Goal: Task Accomplishment & Management: Use online tool/utility

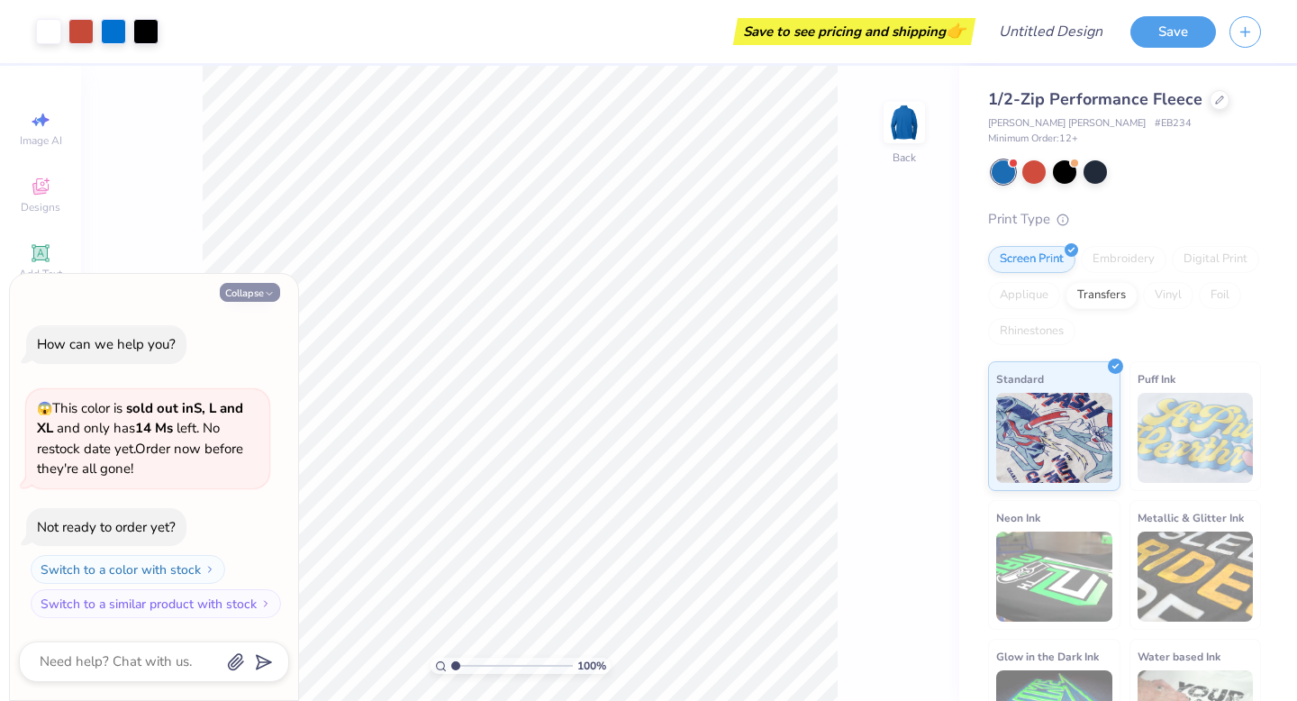
click at [256, 289] on button "Collapse" at bounding box center [250, 292] width 60 height 19
type textarea "x"
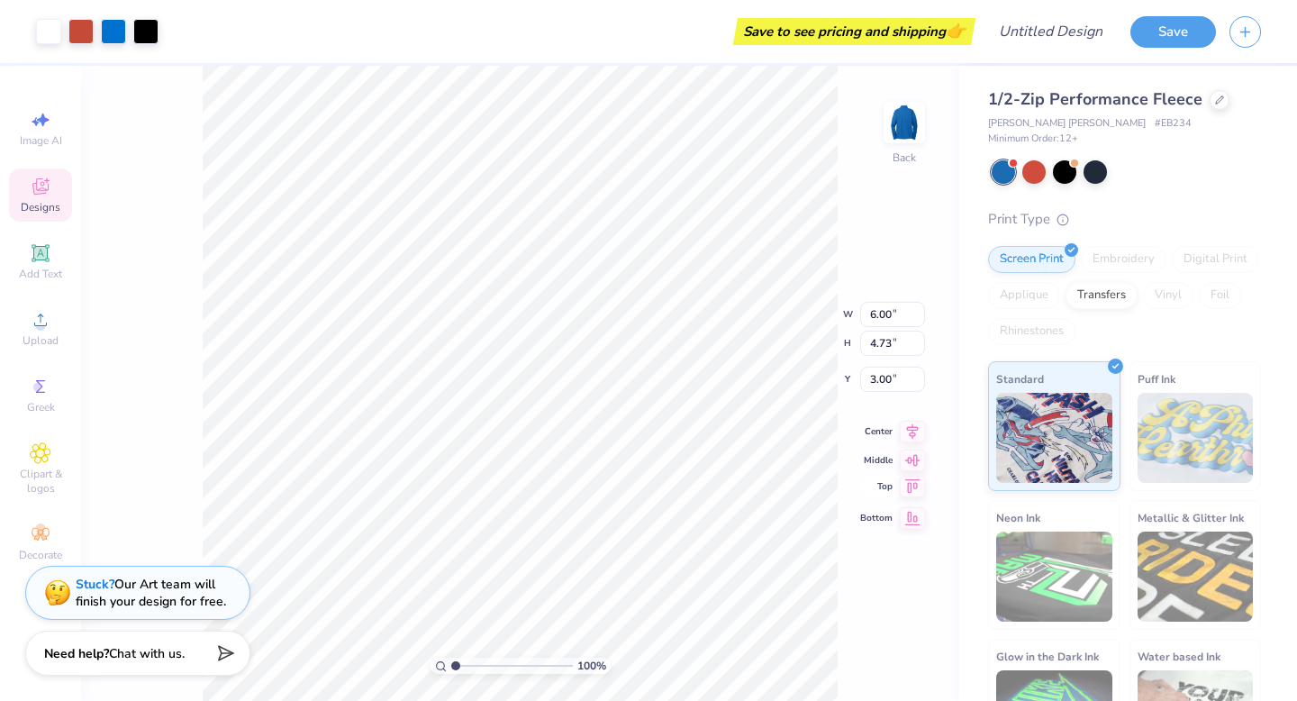
click at [868, 487] on div "100 % Back W 6.00 6.00 " H 4.73 4.73 " Y 3.00 3.00 " Center Middle Top Bottom" at bounding box center [520, 383] width 878 height 635
type input "3.39"
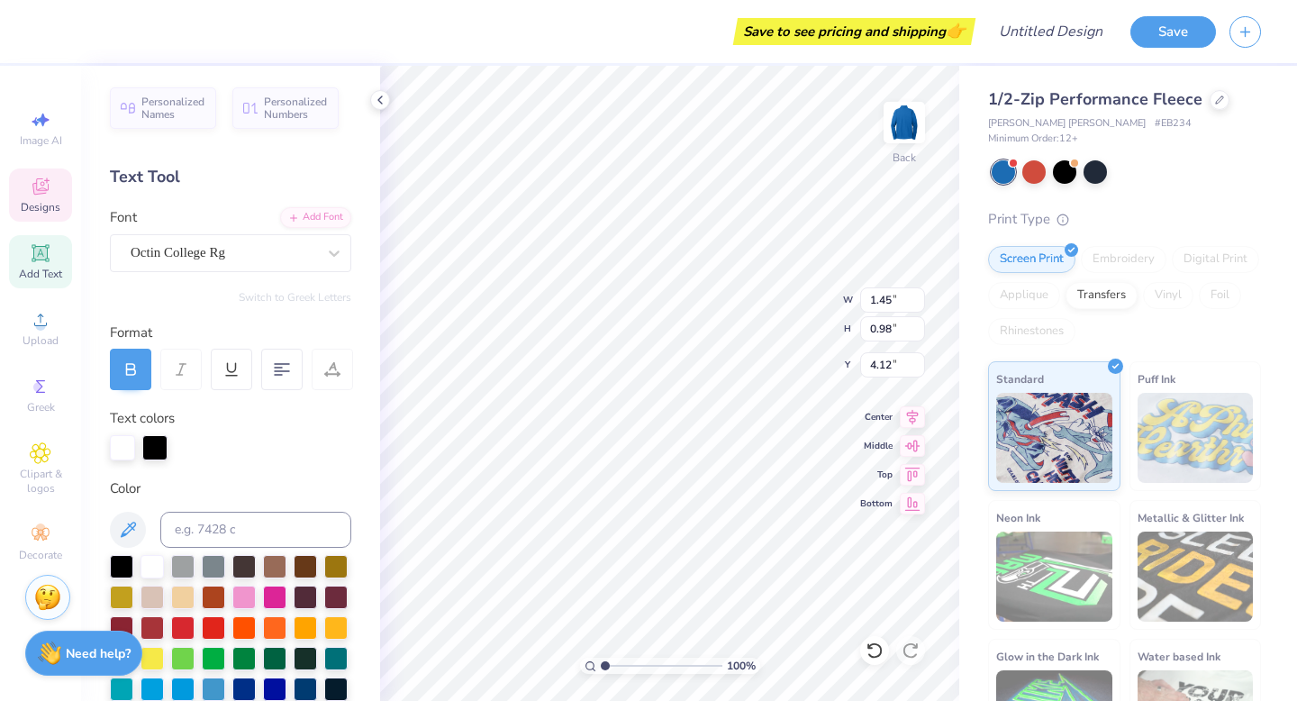
type input "4.57"
type input "2.12"
type input "3.48"
click at [537, 38] on div "Save to see pricing and shipping 👉" at bounding box center [523, 31] width 896 height 63
click at [376, 106] on icon at bounding box center [380, 100] width 14 height 14
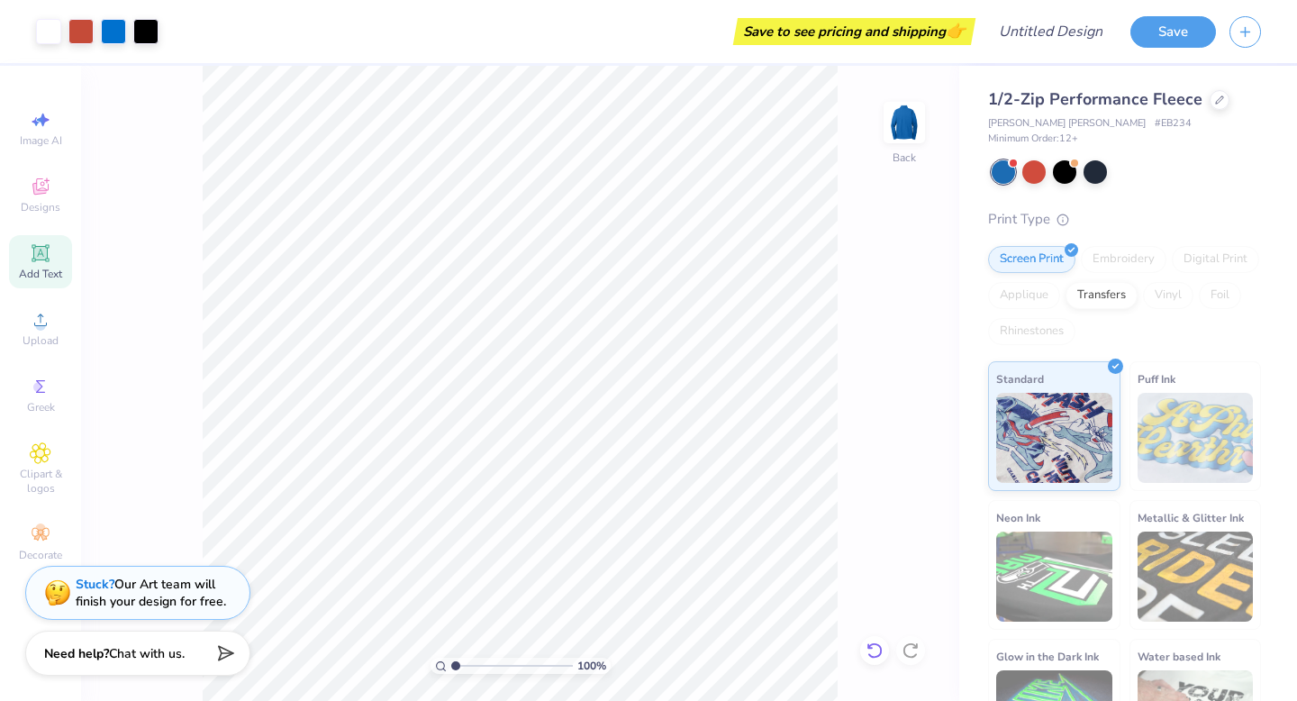
click at [879, 652] on icon at bounding box center [875, 650] width 18 height 18
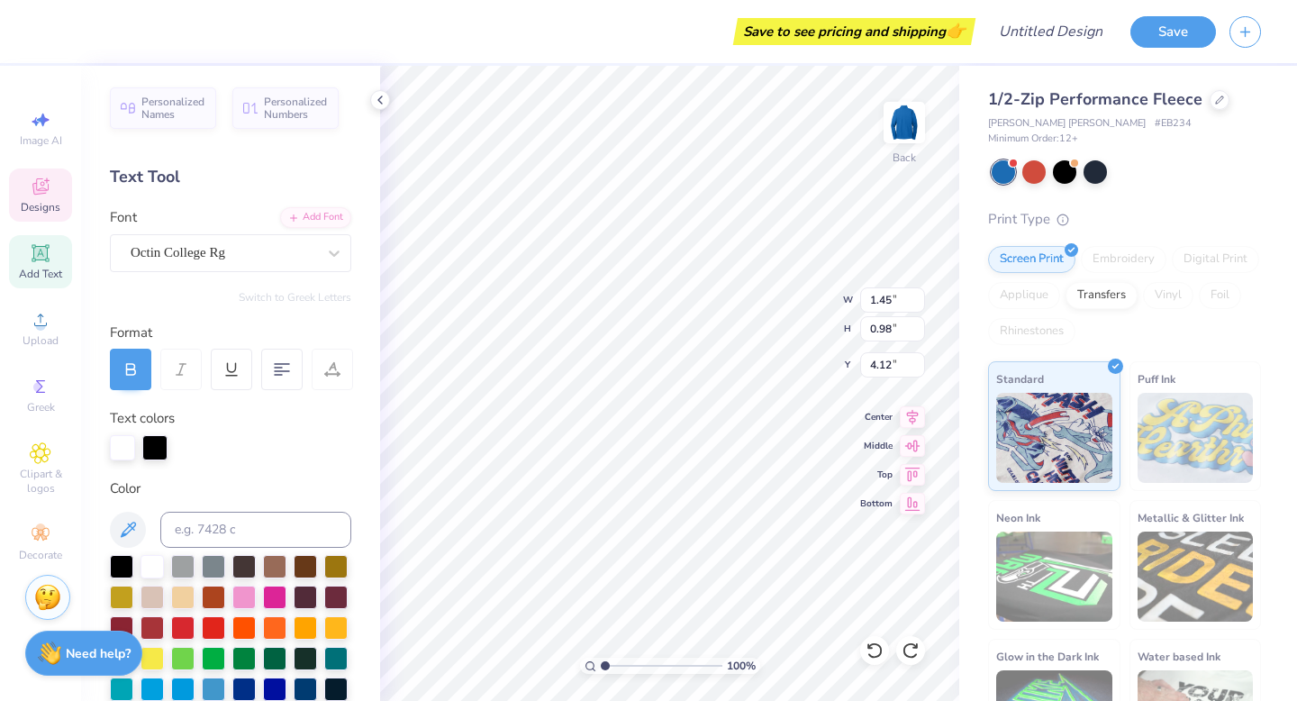
type textarea "P"
type textarea "HC@PSU"
type input "3.44"
type input "4.57"
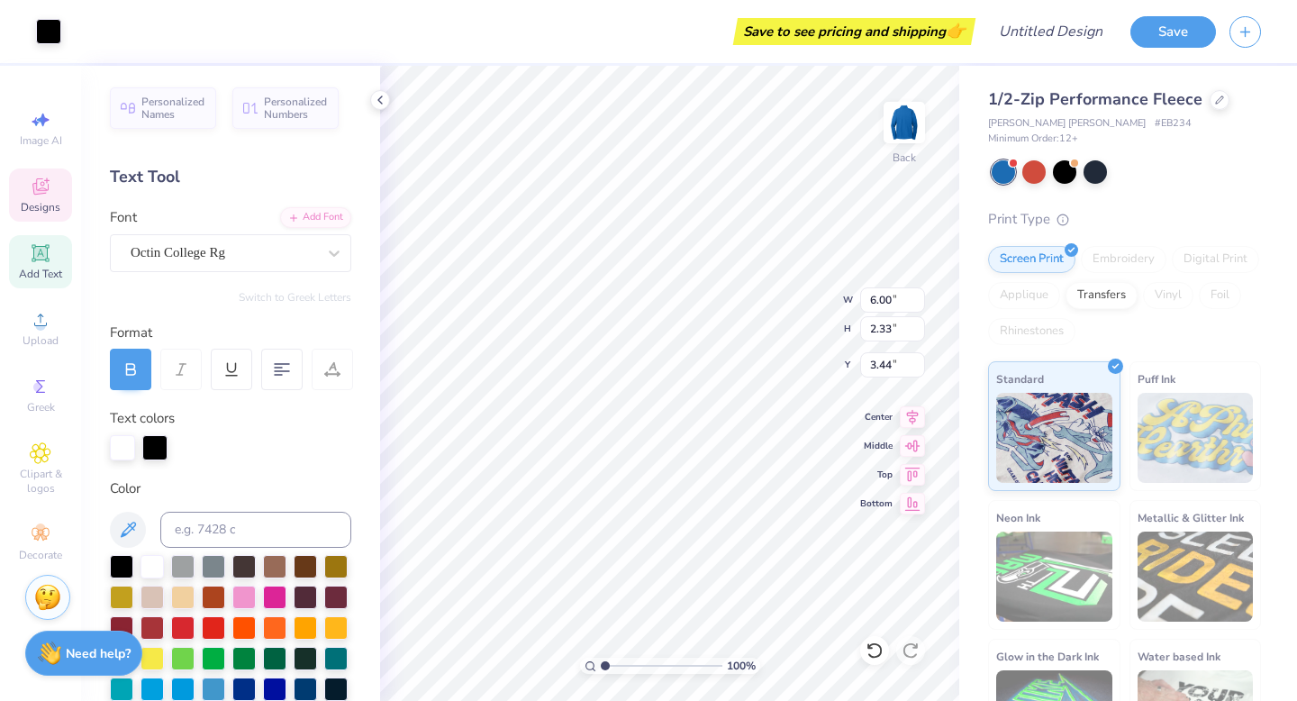
type input "2.12"
type input "3.55"
